Goal: Task Accomplishment & Management: Complete application form

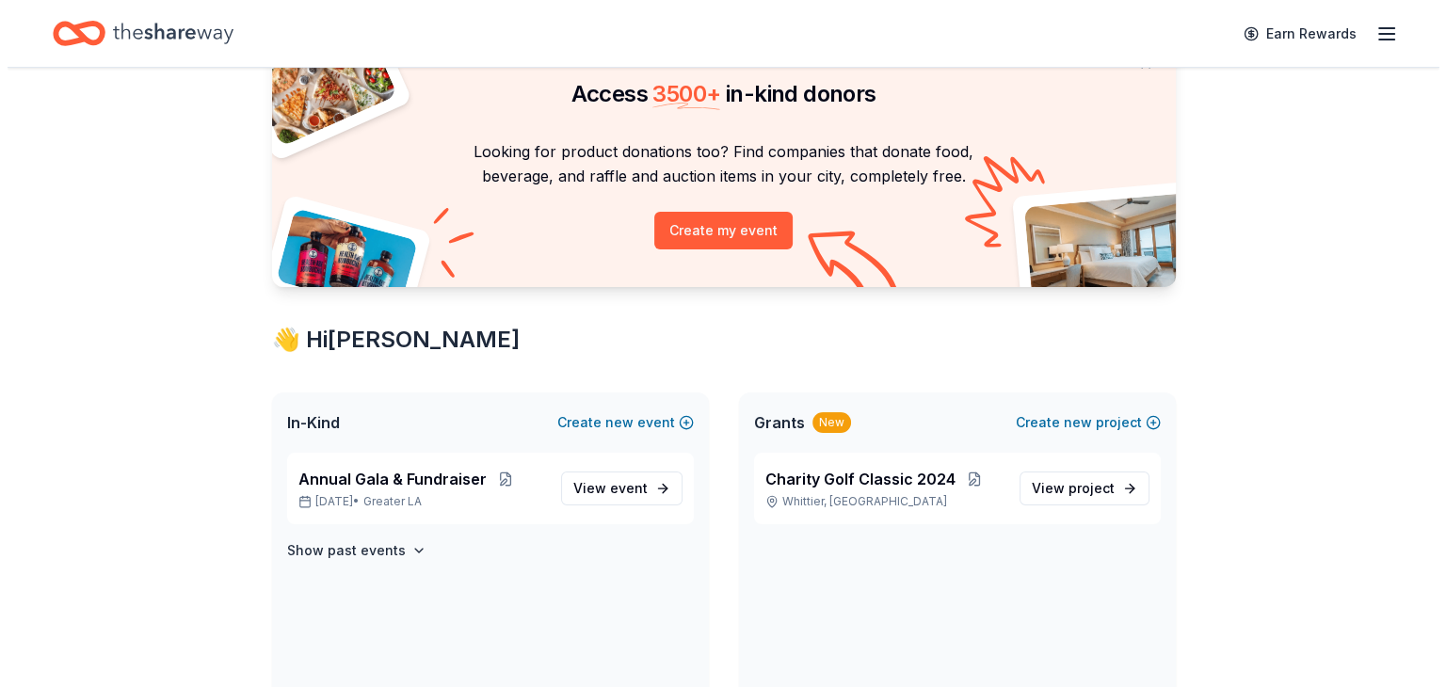
scroll to position [90, 0]
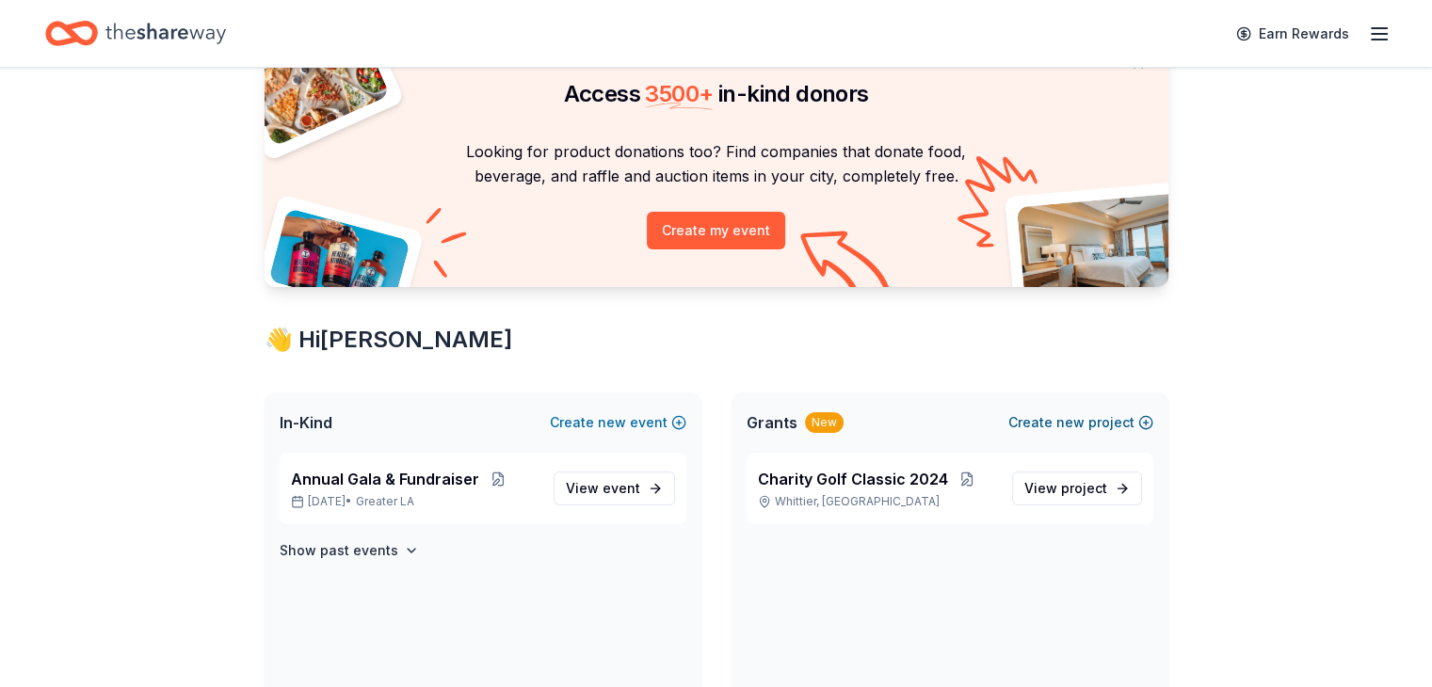
click at [1086, 423] on button "Create new project" at bounding box center [1081, 422] width 145 height 23
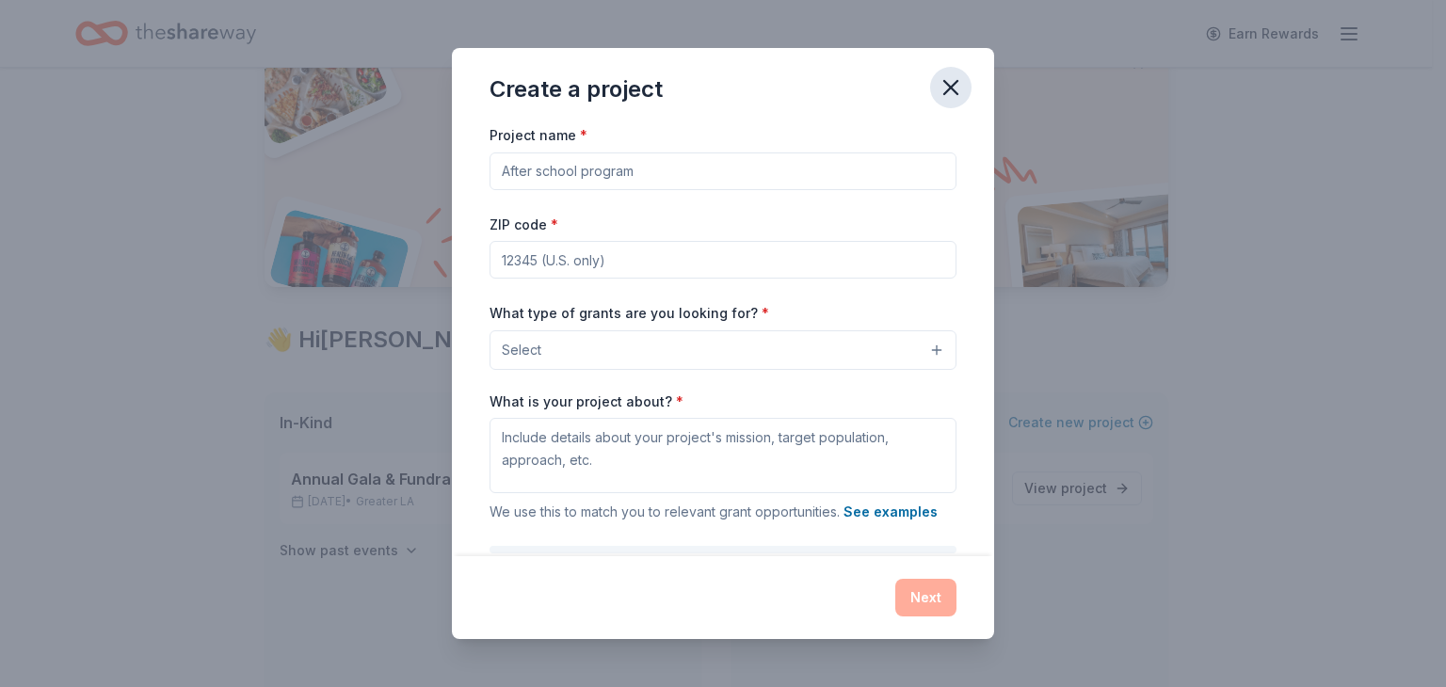
click at [946, 88] on icon "button" at bounding box center [951, 87] width 26 height 26
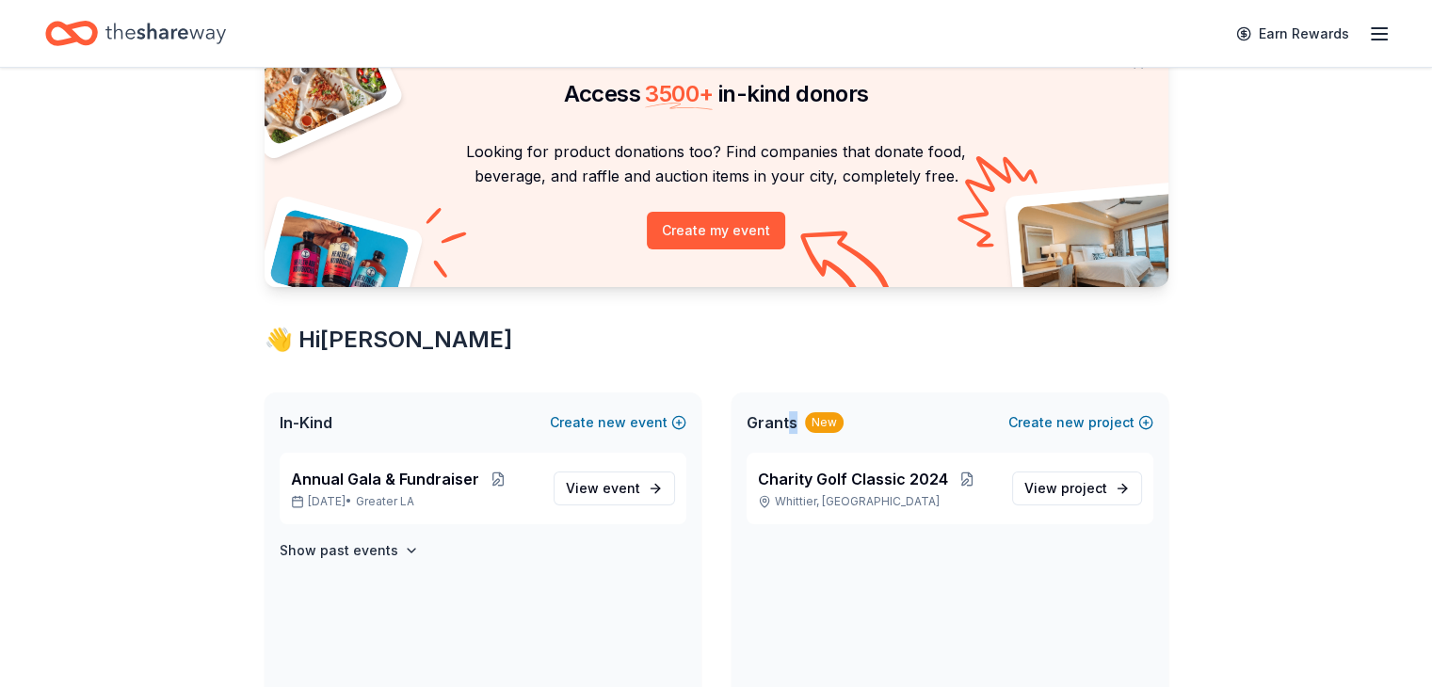
click at [792, 420] on span "Grants" at bounding box center [772, 422] width 51 height 23
click at [820, 429] on div "New" at bounding box center [824, 422] width 39 height 21
click at [1072, 419] on span "new" at bounding box center [1071, 422] width 28 height 23
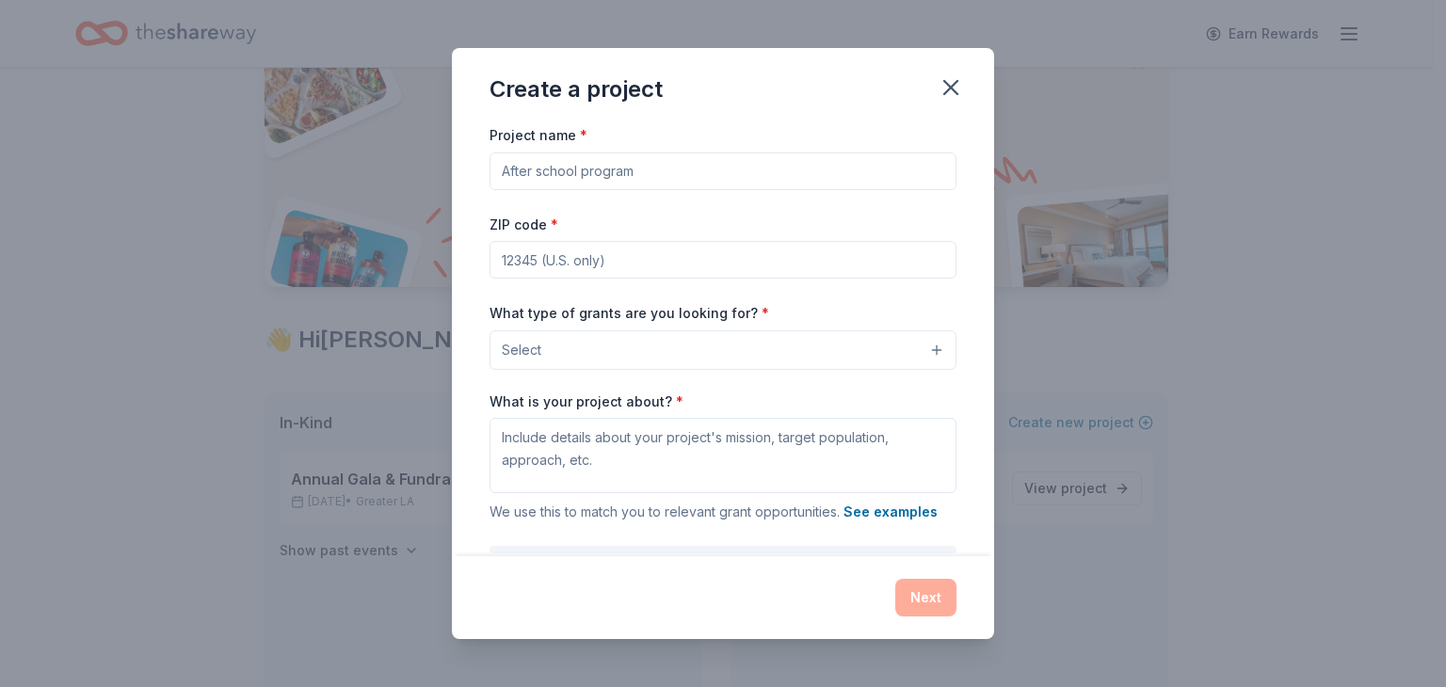
click at [834, 179] on input "Project name *" at bounding box center [723, 172] width 467 height 38
type input "E"
type input "After School and In School Support Program"
click at [712, 265] on input "ZIP code *" at bounding box center [723, 260] width 467 height 38
type input "91766"
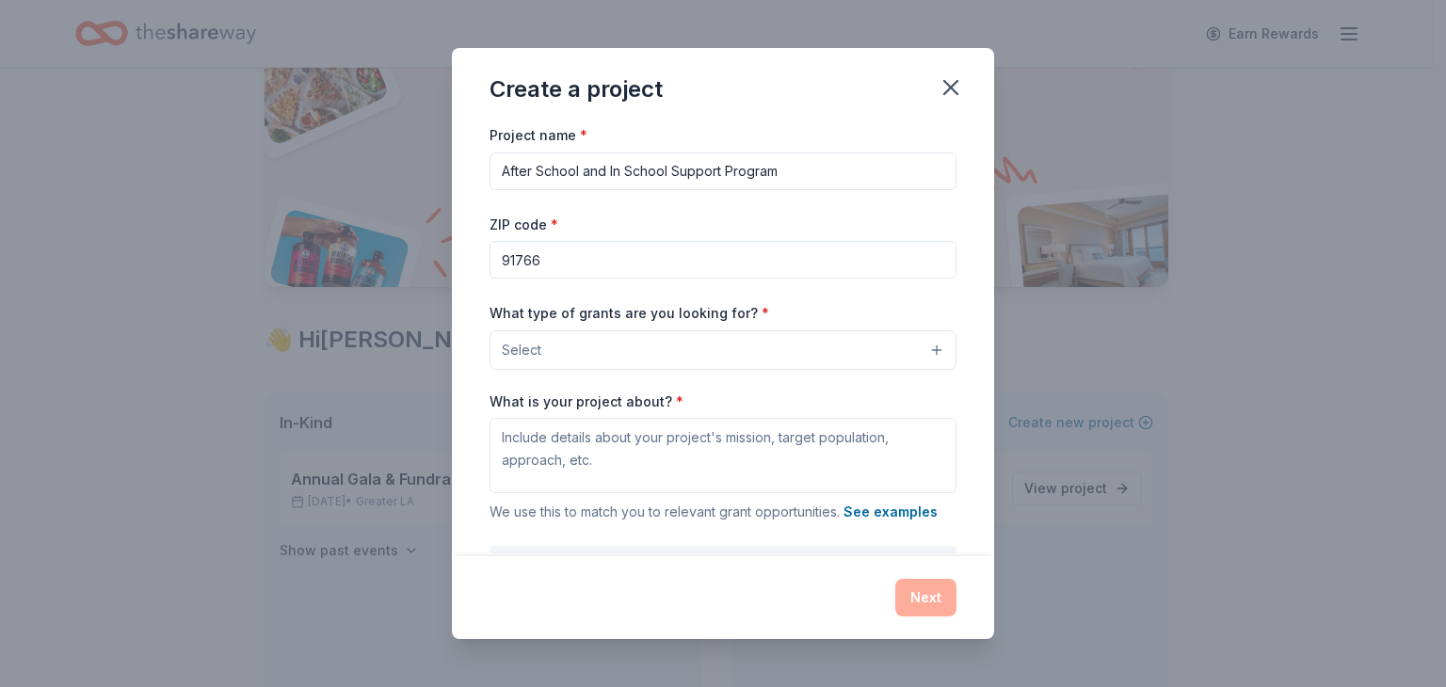
click at [613, 347] on button "Select" at bounding box center [723, 351] width 467 height 40
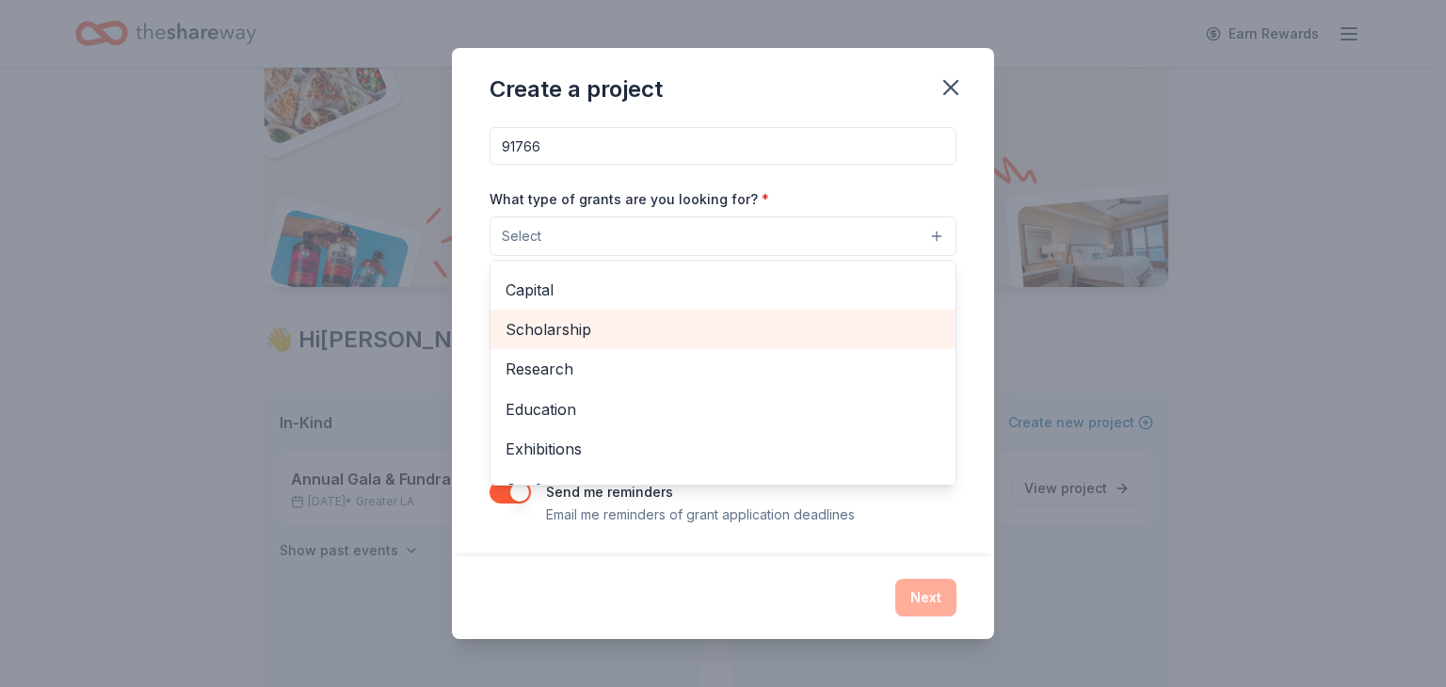
scroll to position [75, 0]
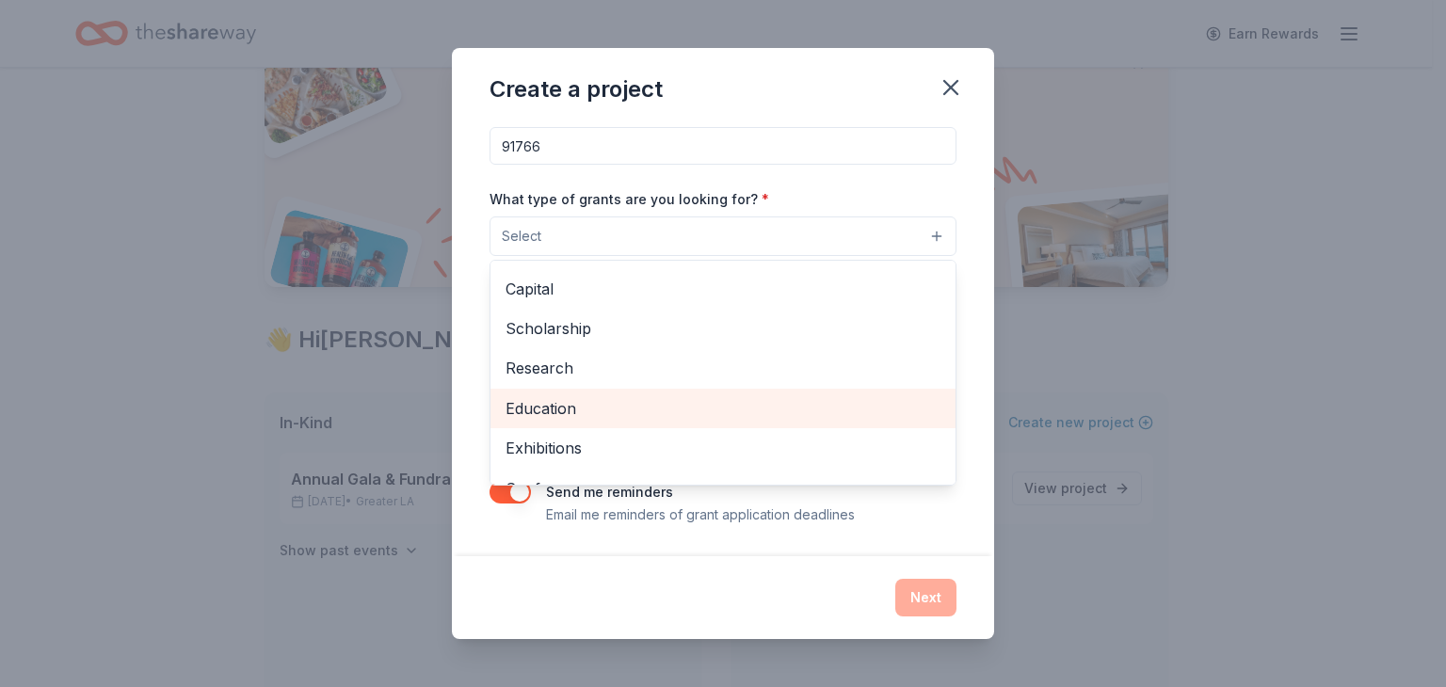
click at [630, 402] on span "Education" at bounding box center [723, 408] width 435 height 24
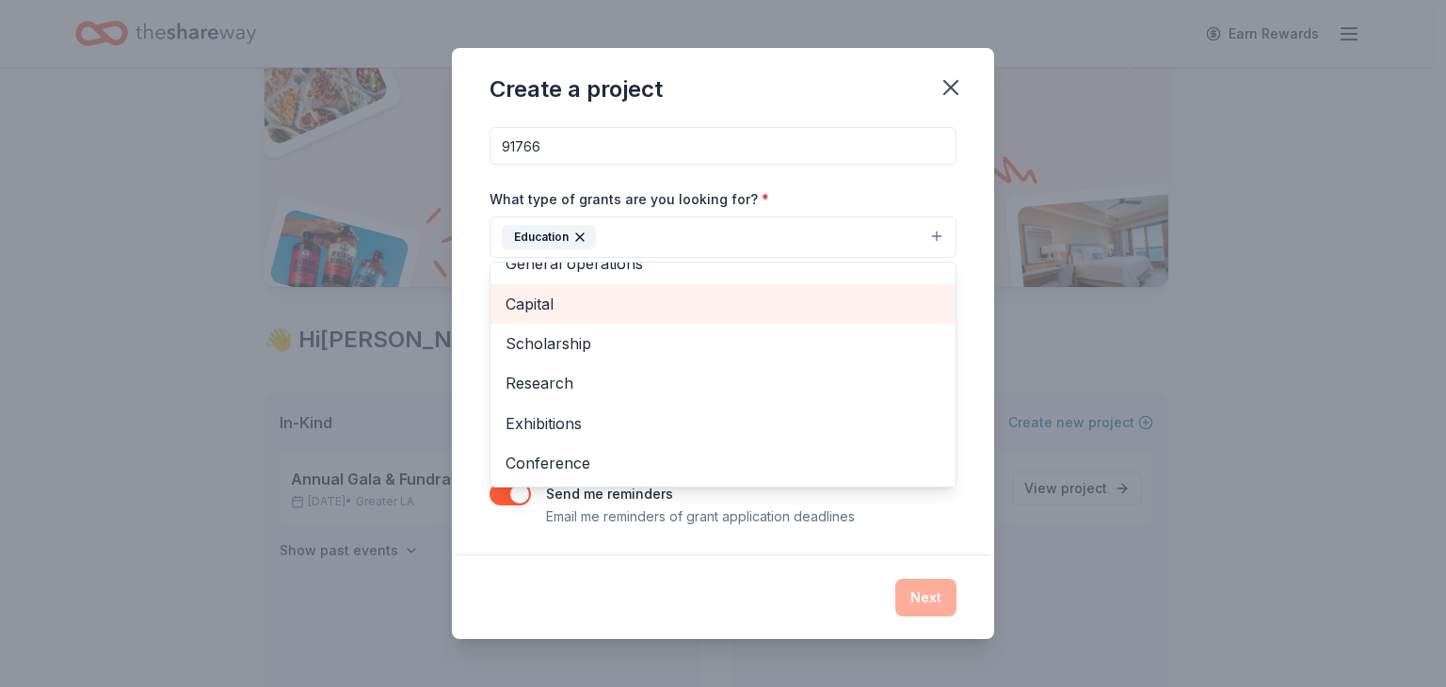
scroll to position [60, 0]
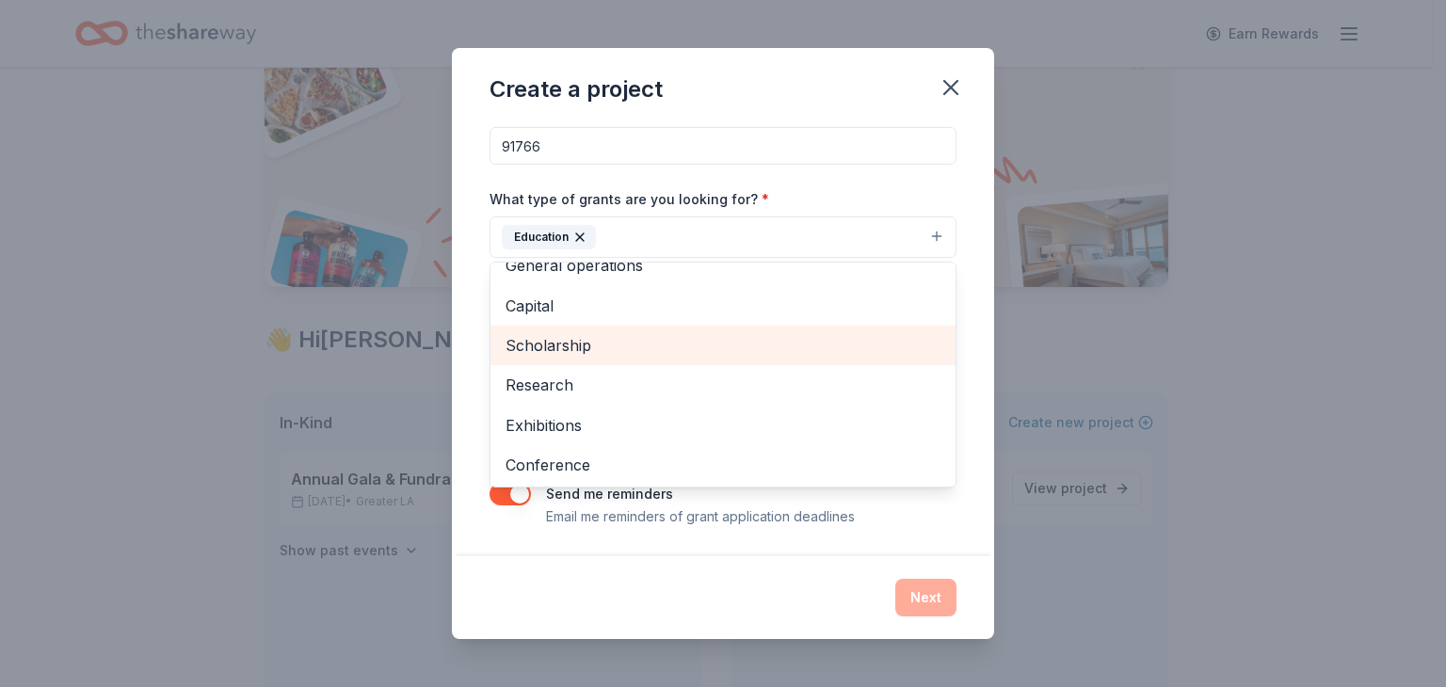
click at [706, 342] on span "Scholarship" at bounding box center [723, 345] width 435 height 24
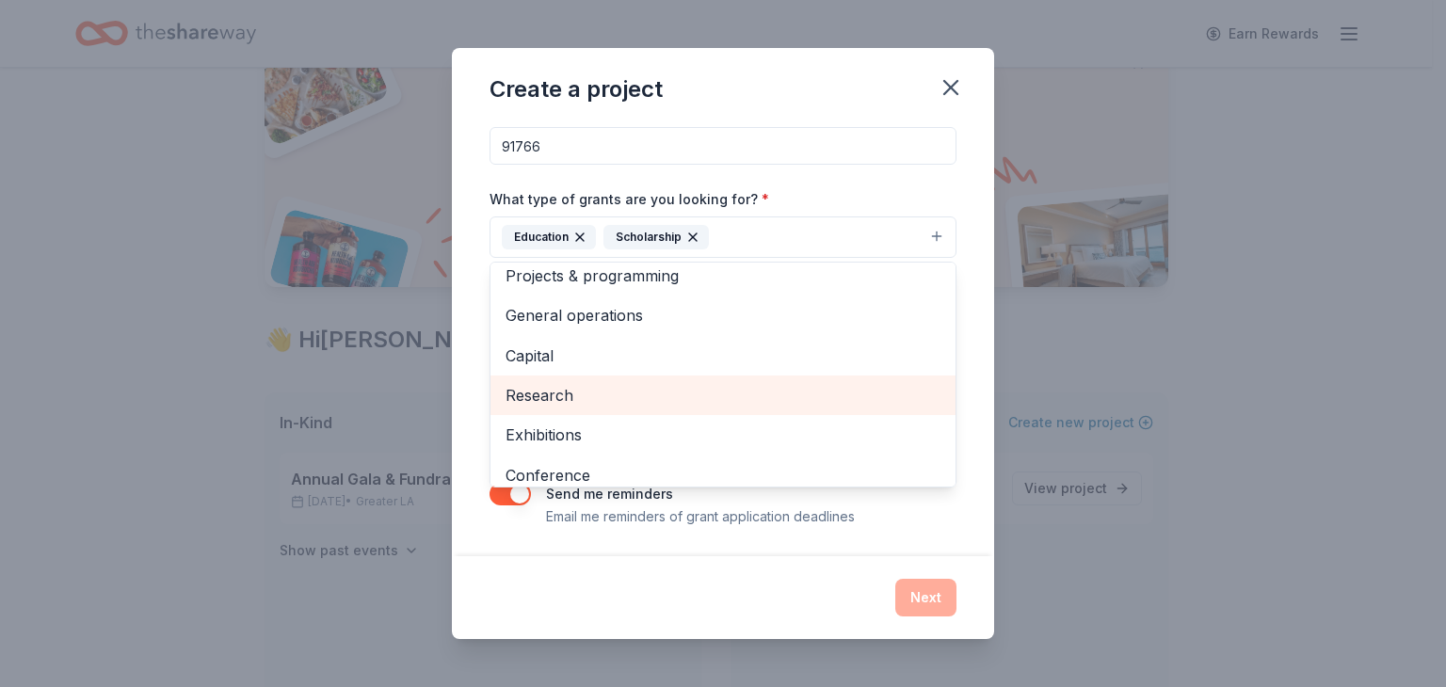
scroll to position [7, 0]
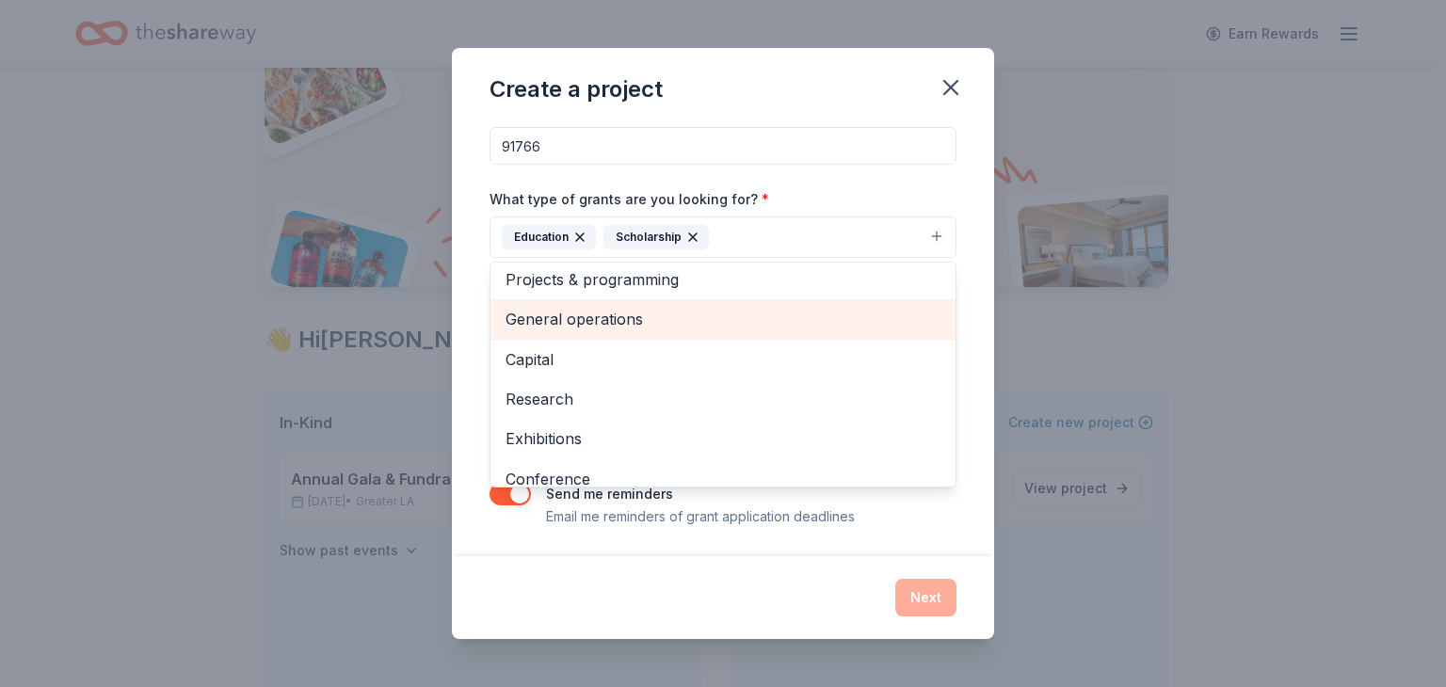
click at [703, 329] on span "General operations" at bounding box center [723, 319] width 435 height 24
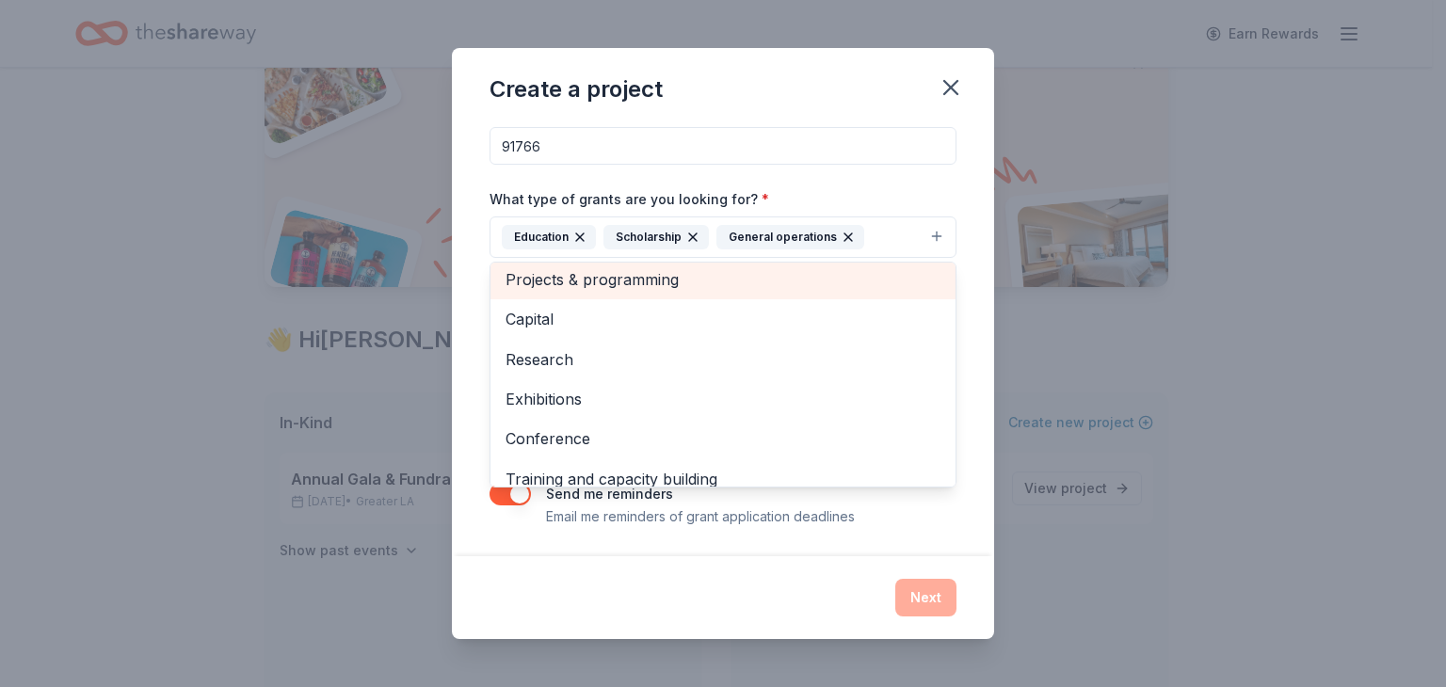
scroll to position [4, 0]
click at [703, 274] on span "Projects & programming" at bounding box center [723, 282] width 435 height 24
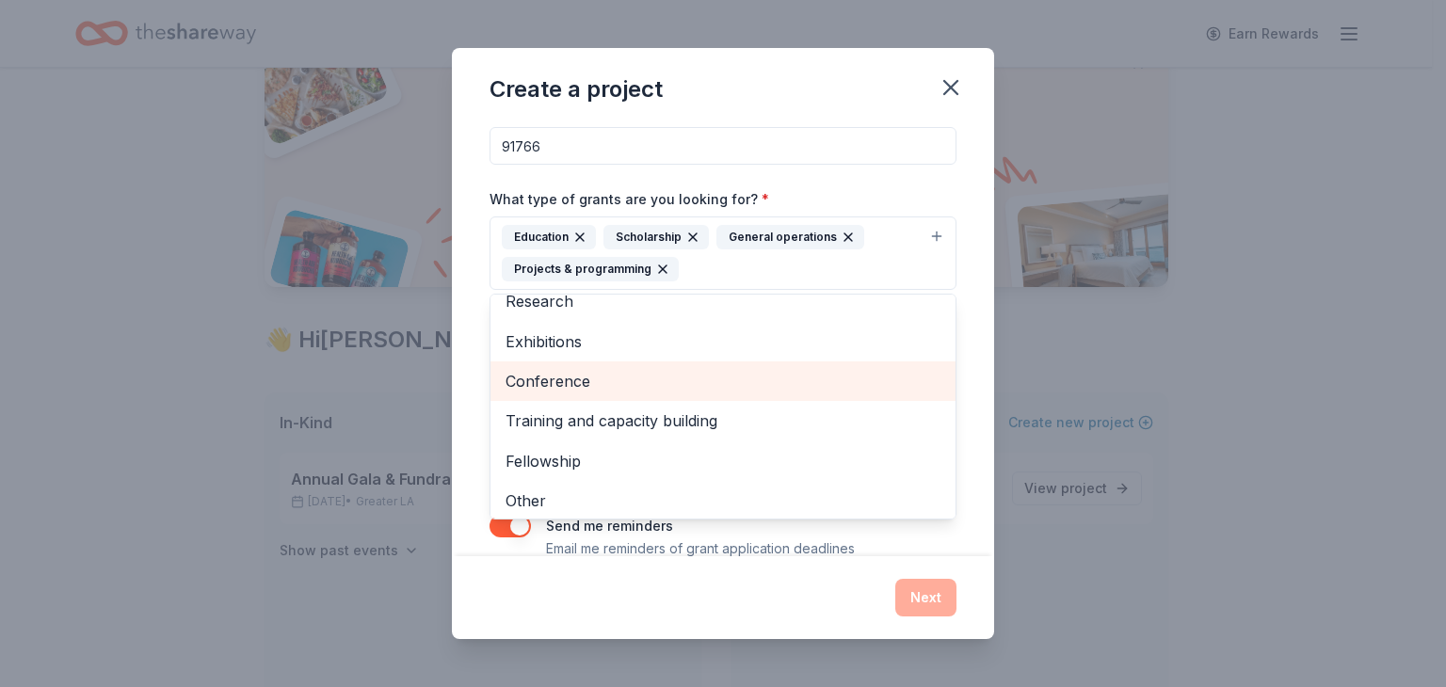
scroll to position [62, 0]
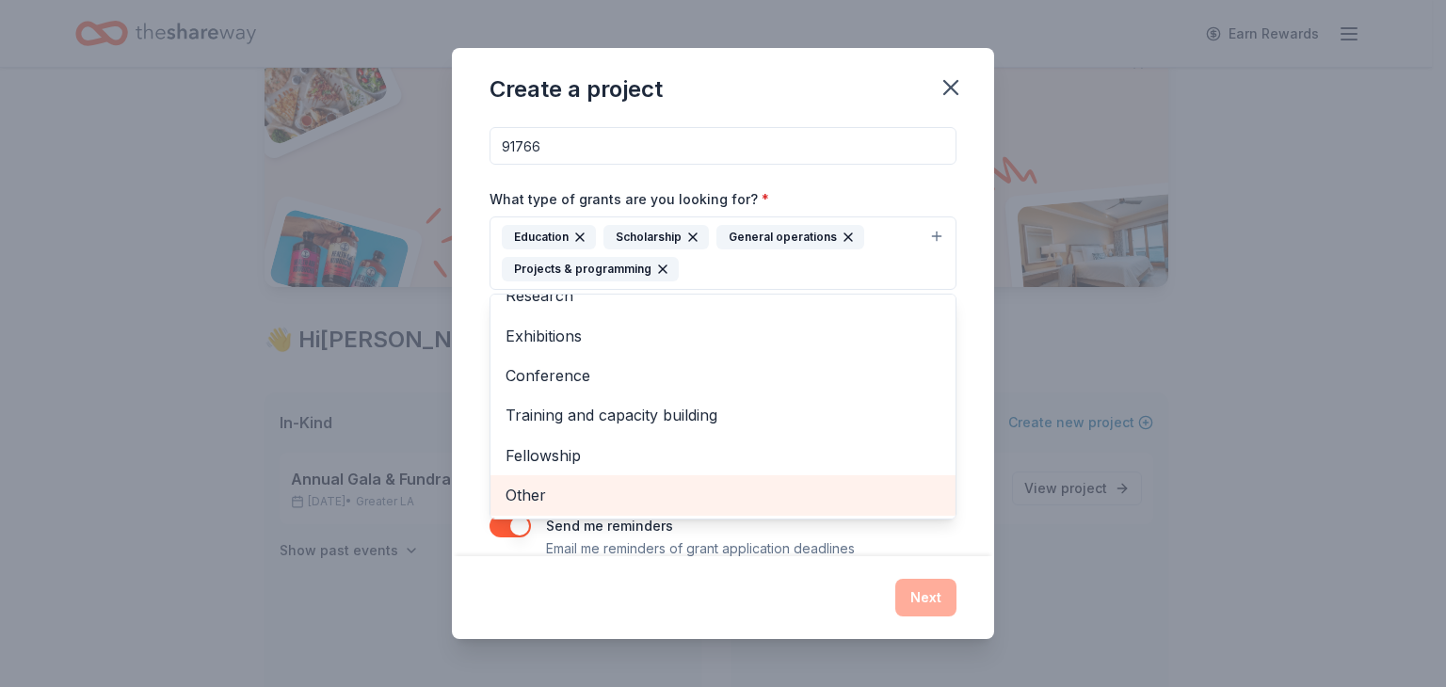
click at [674, 486] on span "Other" at bounding box center [723, 495] width 435 height 24
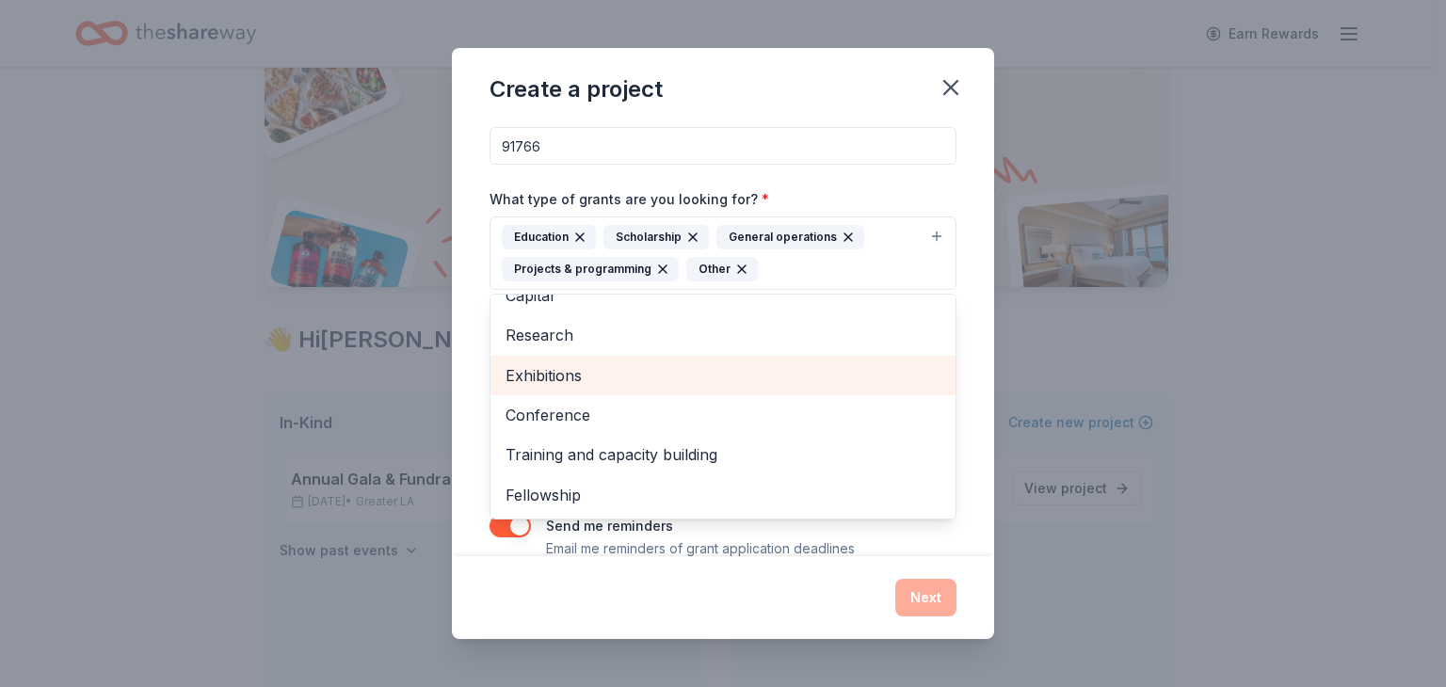
click at [674, 372] on span "Exhibitions" at bounding box center [723, 375] width 435 height 24
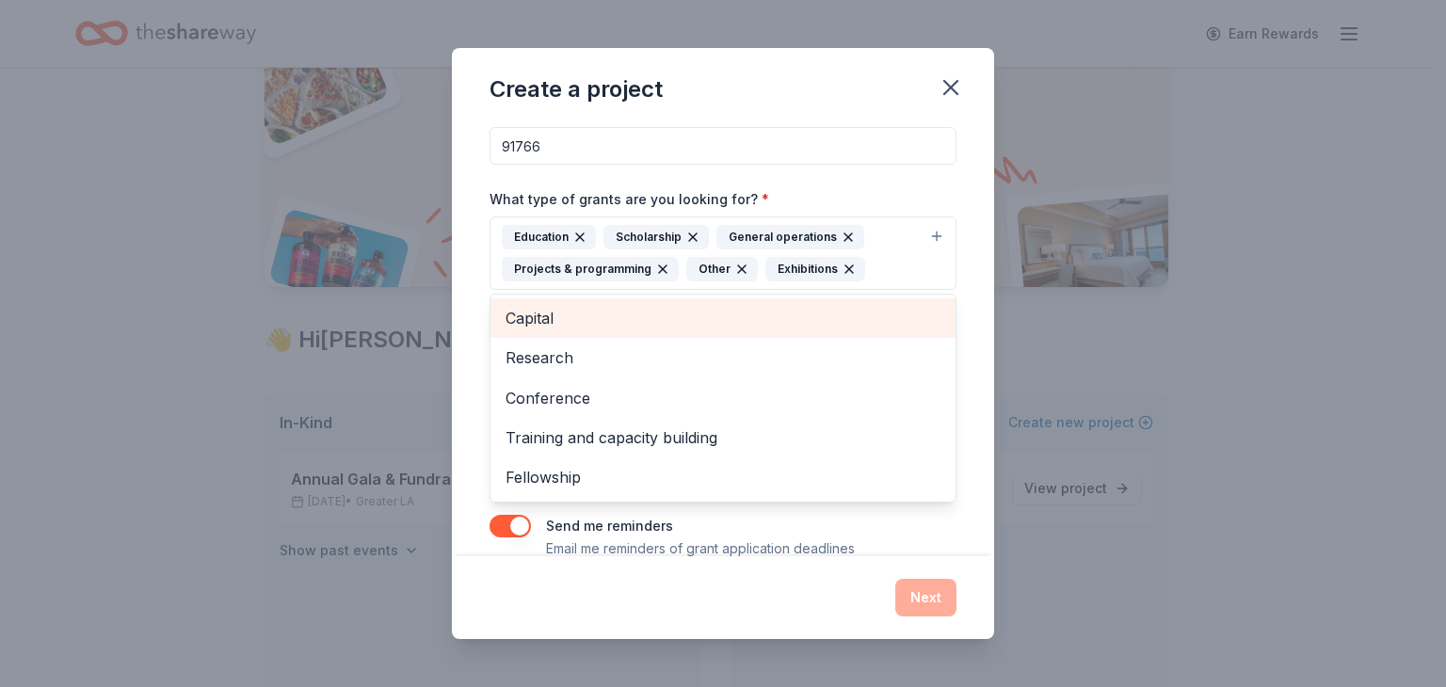
click at [696, 314] on span "Capital" at bounding box center [723, 318] width 435 height 24
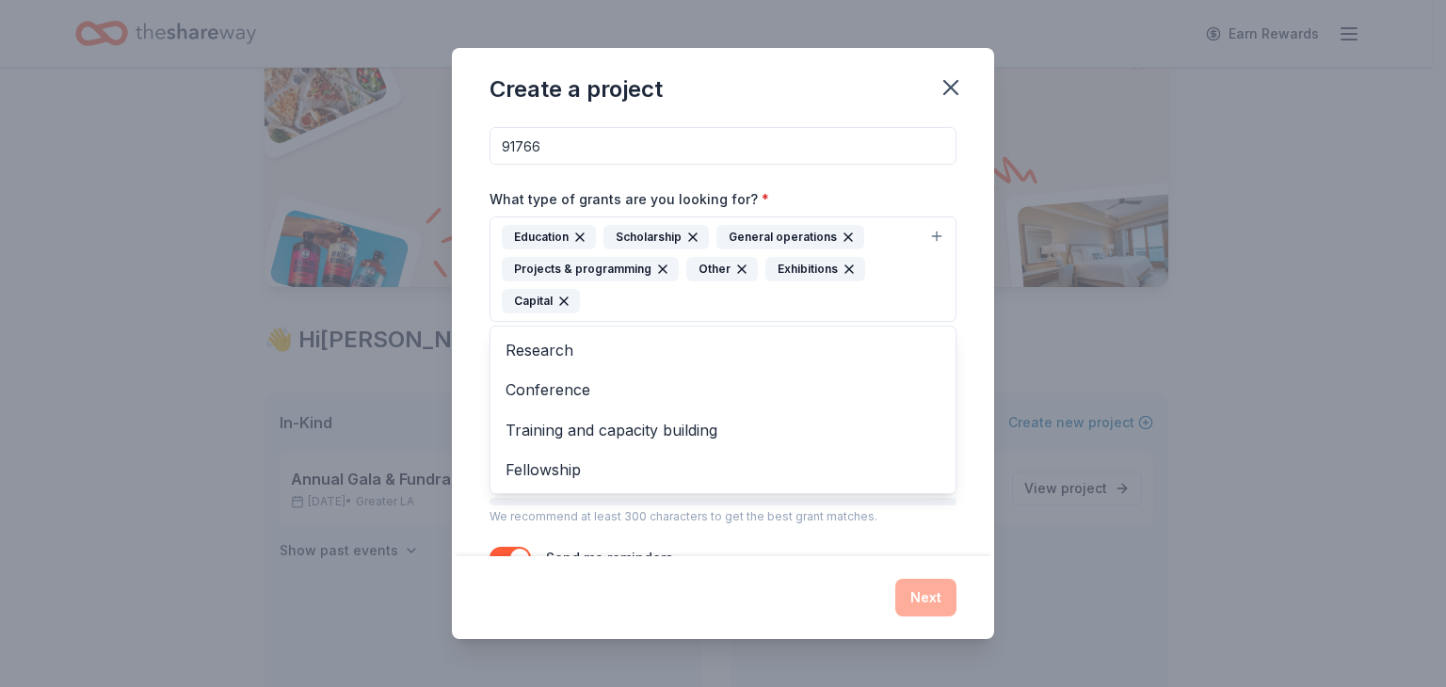
click at [961, 371] on div "Project name * After School and In School Support Program ZIP code * 91766 What…" at bounding box center [723, 339] width 542 height 433
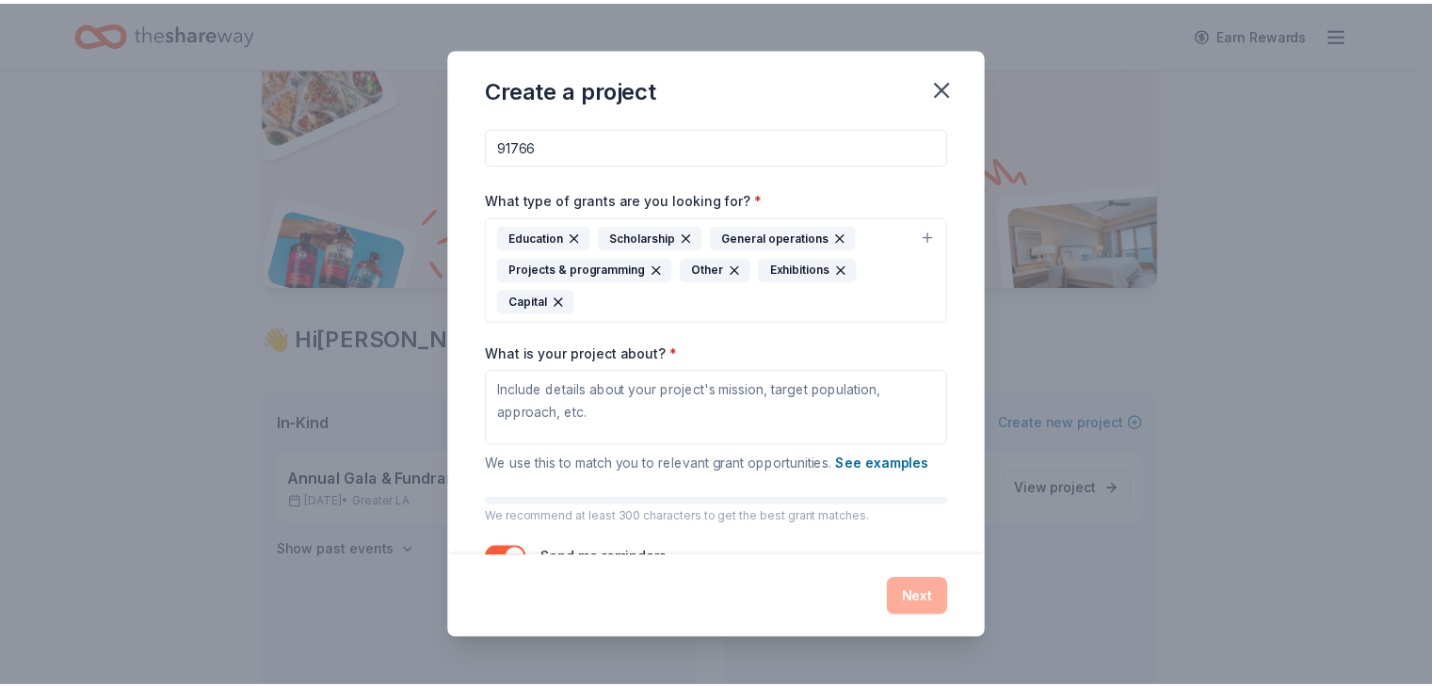
scroll to position [179, 0]
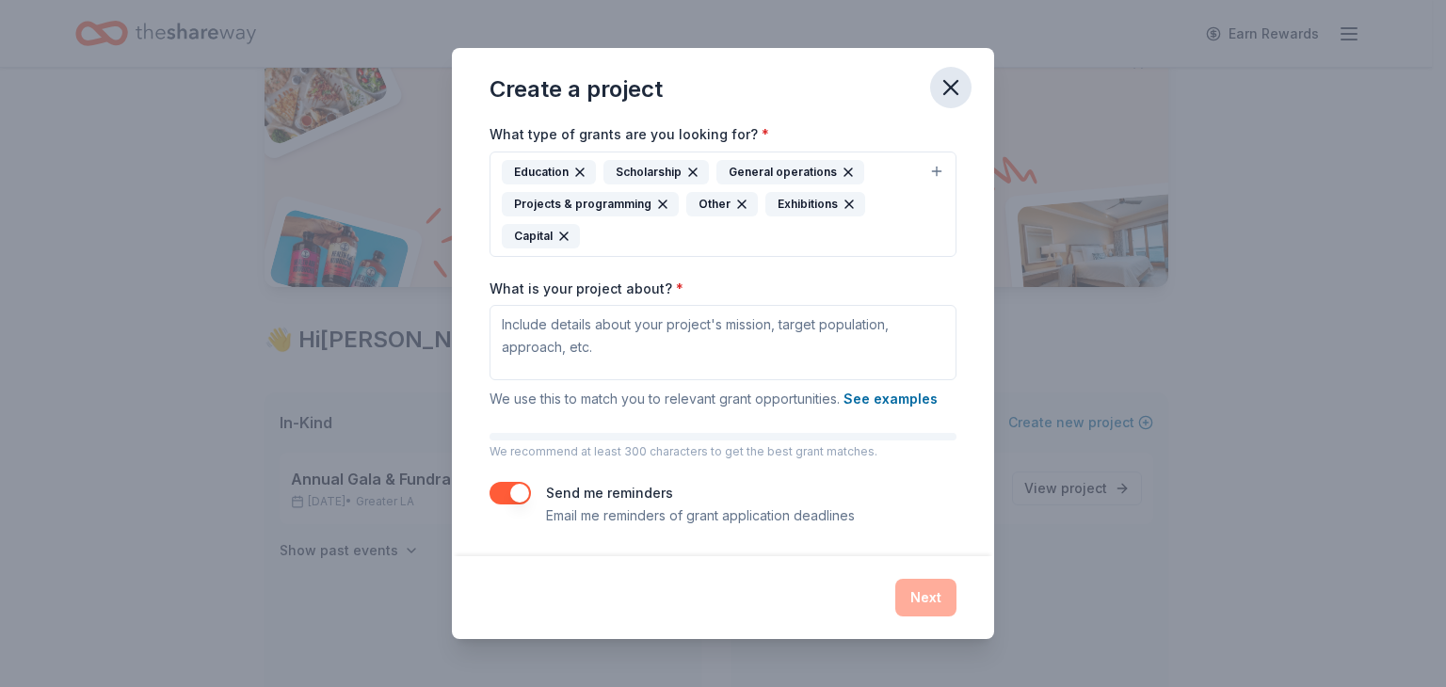
click at [957, 87] on icon "button" at bounding box center [951, 87] width 26 height 26
click at [949, 89] on icon "button" at bounding box center [950, 87] width 13 height 13
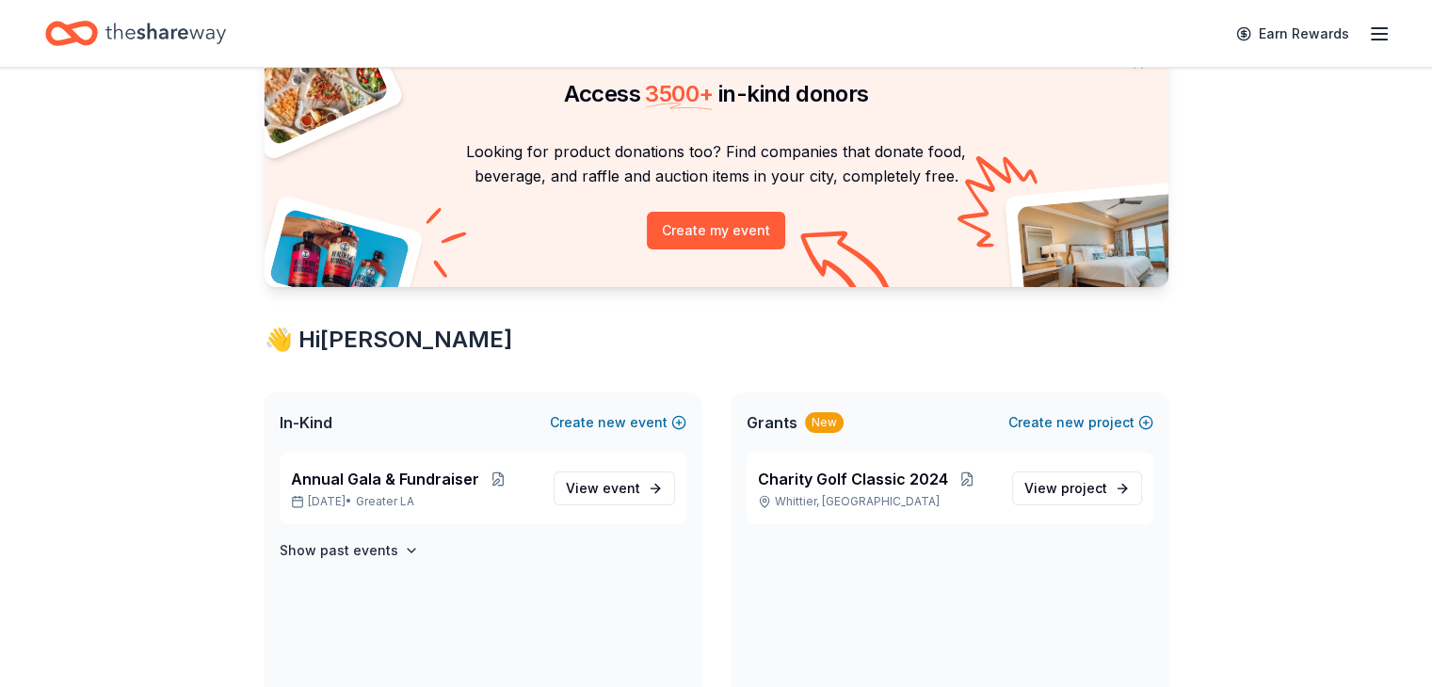
click at [1368, 35] on icon "button" at bounding box center [1379, 34] width 23 height 23
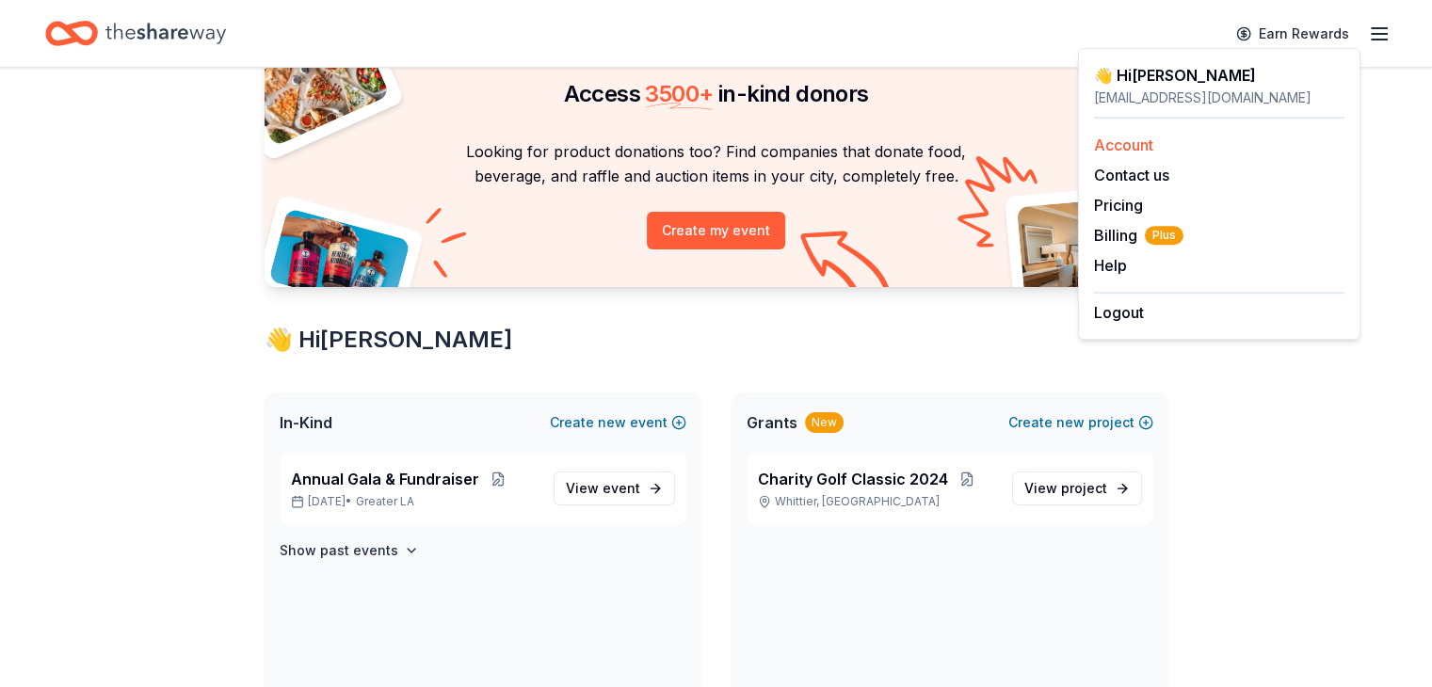
click at [1175, 148] on div "Account" at bounding box center [1219, 145] width 250 height 23
